Goal: Task Accomplishment & Management: Manage account settings

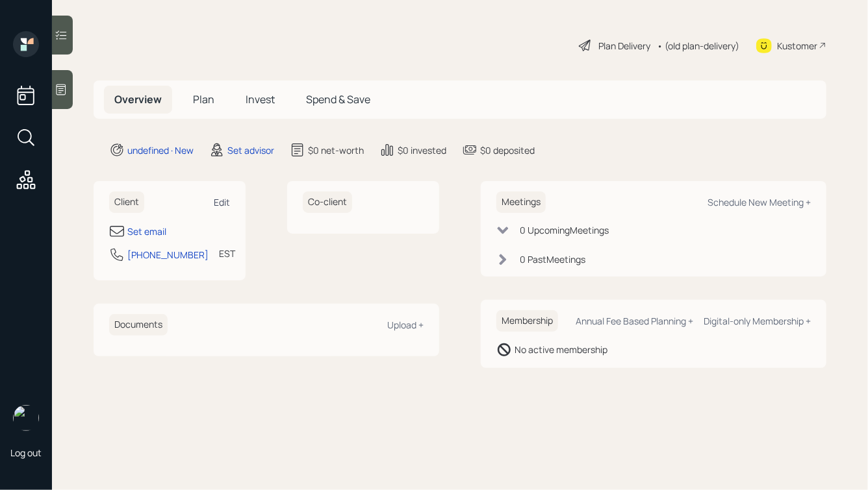
click at [224, 205] on div "Edit" at bounding box center [222, 202] width 16 height 12
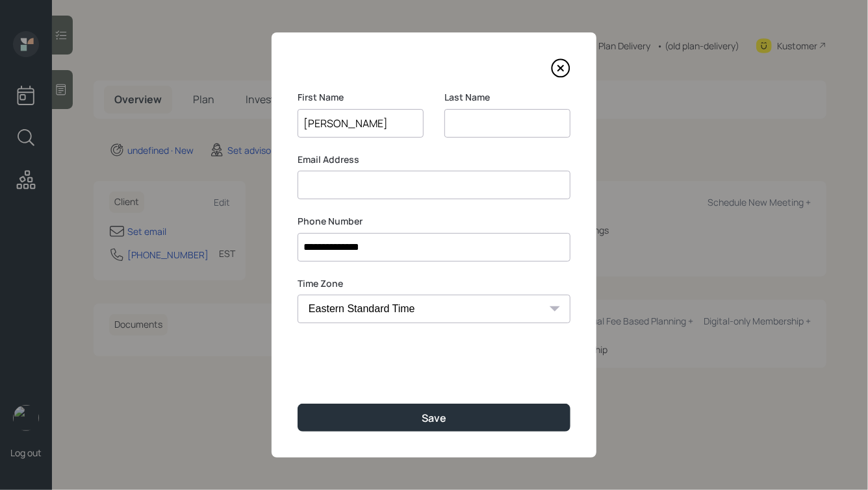
type input "[PERSON_NAME]"
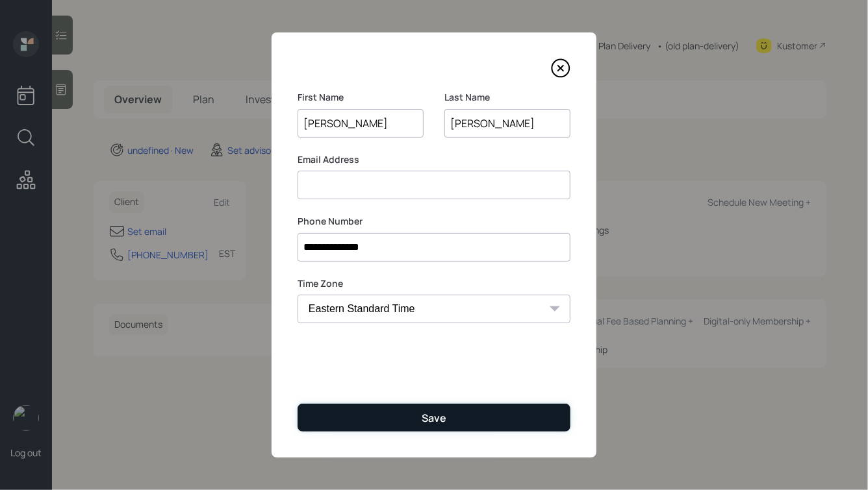
click at [297, 404] on button "Save" at bounding box center [433, 418] width 273 height 28
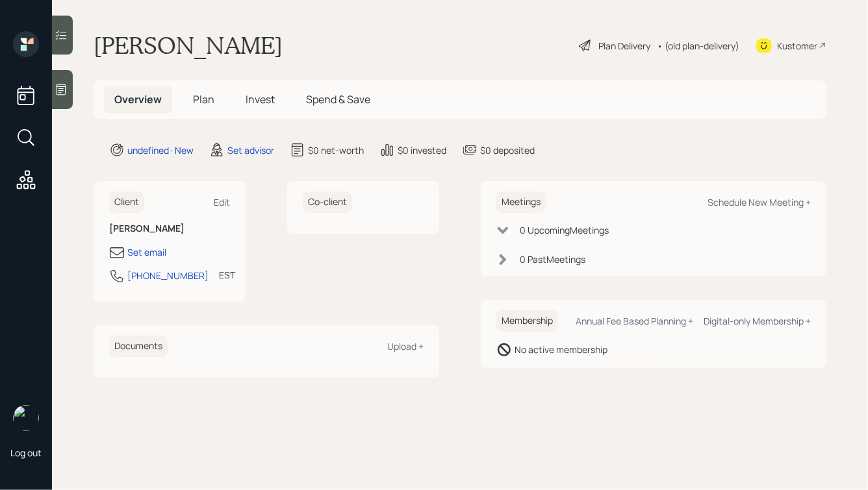
click at [64, 97] on div at bounding box center [62, 89] width 21 height 39
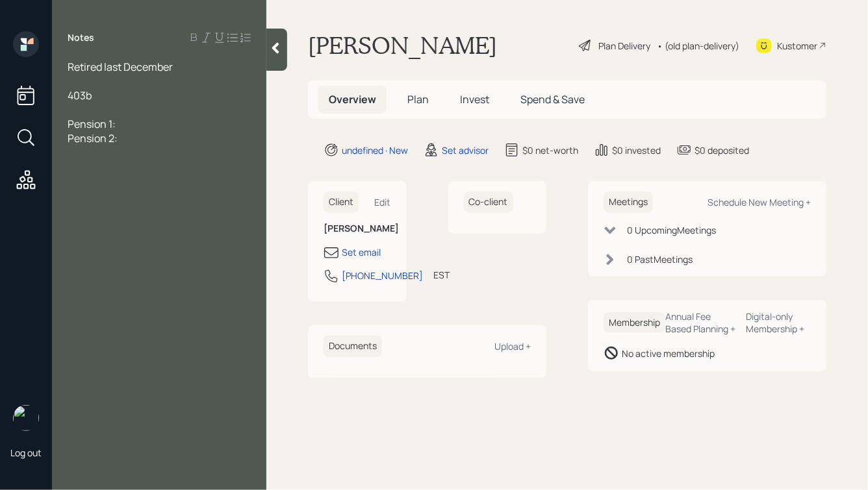
click at [103, 93] on div "403b" at bounding box center [159, 95] width 183 height 14
click at [180, 69] on div "Retired last December" at bounding box center [159, 67] width 183 height 14
click at [150, 99] on div "403b" at bounding box center [159, 95] width 183 height 14
click at [220, 68] on div "Retired last December, married" at bounding box center [159, 67] width 183 height 14
click at [179, 144] on div "Pension 1:" at bounding box center [159, 138] width 183 height 14
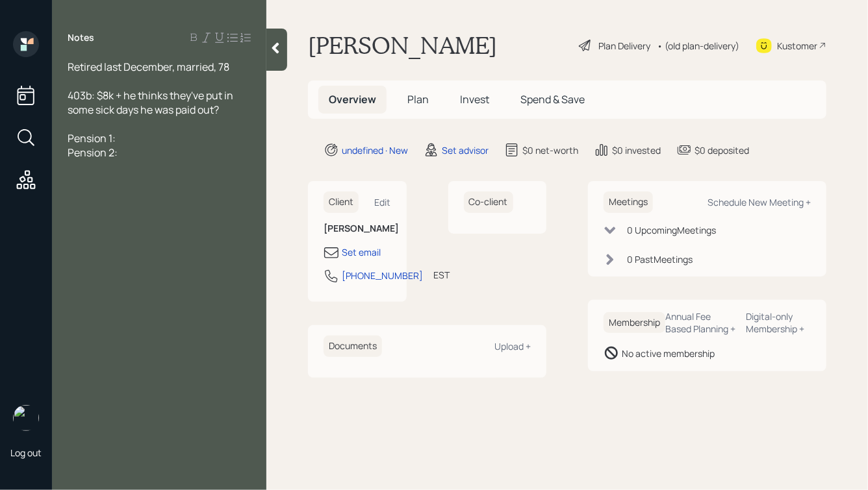
drag, startPoint x: 131, startPoint y: 156, endPoint x: 77, endPoint y: 121, distance: 64.3
click at [77, 121] on div "Retired last December, married, 78 403b: $8k + he thinks they've put in some si…" at bounding box center [159, 110] width 183 height 100
click at [124, 136] on div "Pension 1:" at bounding box center [159, 138] width 183 height 14
click at [273, 45] on icon at bounding box center [275, 48] width 13 height 13
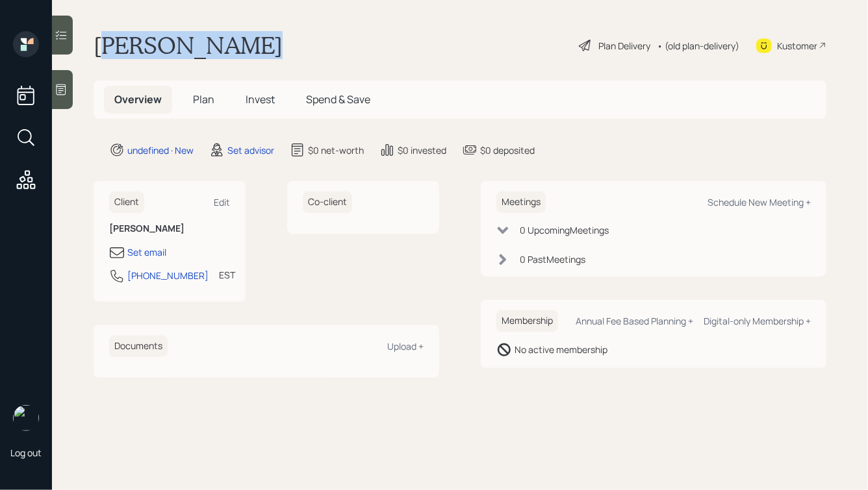
drag, startPoint x: 266, startPoint y: 52, endPoint x: 110, endPoint y: 49, distance: 155.2
click at [111, 49] on div "[PERSON_NAME] Plan Delivery • (old plan-delivery) Kustomer" at bounding box center [460, 45] width 732 height 29
click at [110, 49] on h1 "[PERSON_NAME]" at bounding box center [188, 45] width 189 height 29
drag, startPoint x: 97, startPoint y: 41, endPoint x: 288, endPoint y: 88, distance: 196.7
click at [288, 88] on main "[PERSON_NAME] Plan Delivery • (old plan-delivery) Kustomer Overview Plan Invest…" at bounding box center [460, 245] width 816 height 490
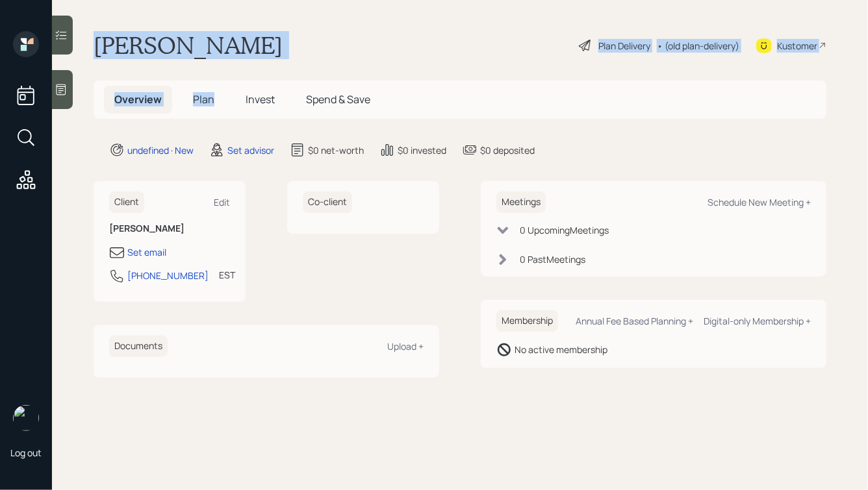
click at [244, 36] on div "[PERSON_NAME] Plan Delivery • (old plan-delivery) Kustomer" at bounding box center [460, 45] width 732 height 29
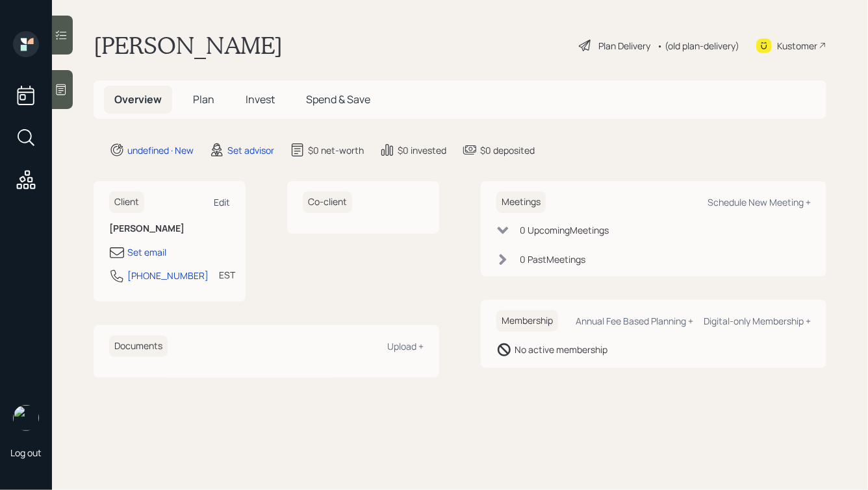
click at [218, 206] on div "Edit" at bounding box center [222, 202] width 16 height 12
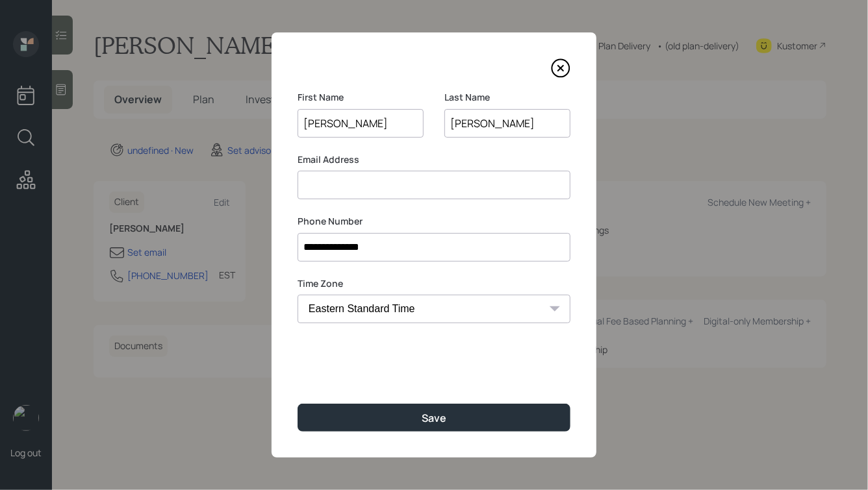
click at [347, 180] on input at bounding box center [433, 185] width 273 height 29
type input "[EMAIL_ADDRESS][DOMAIN_NAME]"
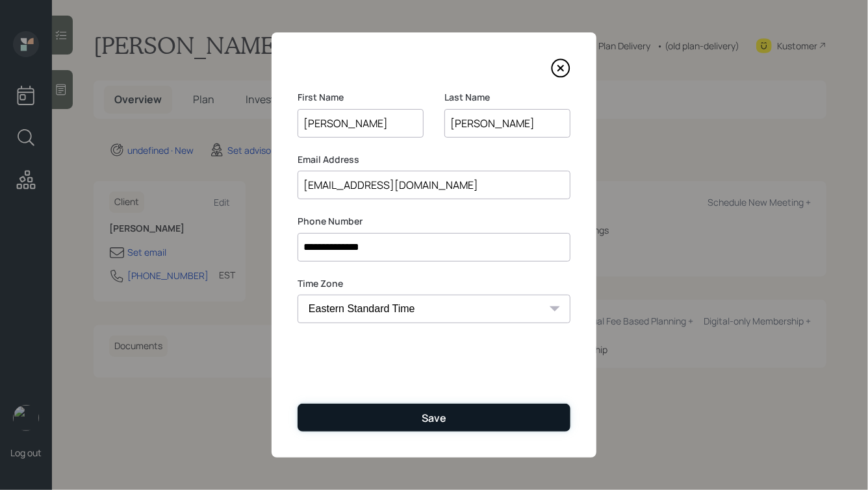
click at [412, 416] on button "Save" at bounding box center [433, 418] width 273 height 28
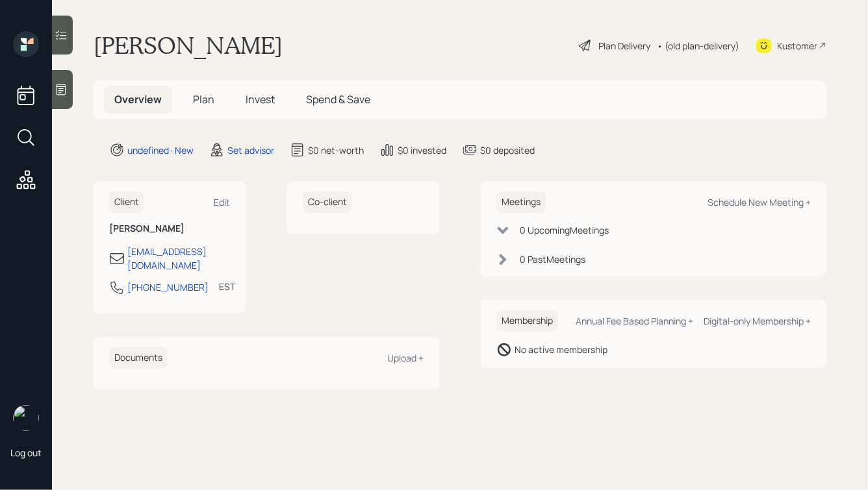
click at [52, 94] on main "[PERSON_NAME] Plan Delivery • (old plan-delivery) Kustomer Overview Plan Invest…" at bounding box center [460, 245] width 816 height 490
click at [64, 86] on icon at bounding box center [61, 89] width 10 height 11
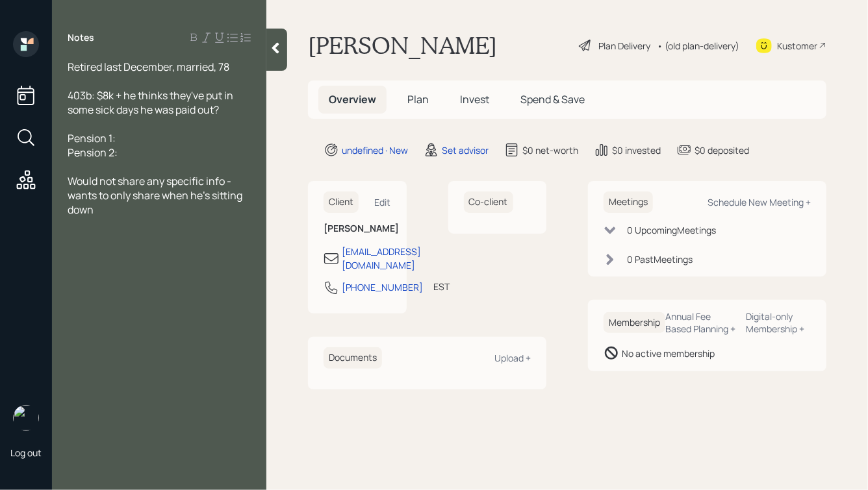
click at [203, 214] on div "Would not share any specific info - wants to only share when he's sitting down" at bounding box center [159, 195] width 183 height 43
click at [275, 51] on icon at bounding box center [275, 48] width 13 height 13
